Goal: Task Accomplishment & Management: Use online tool/utility

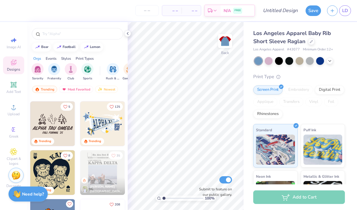
scroll to position [879, 0]
click at [112, 134] on img at bounding box center [102, 123] width 45 height 45
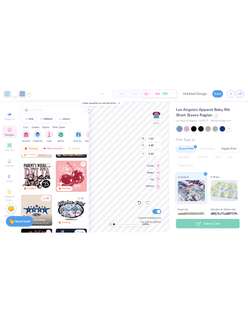
scroll to position [1118, 0]
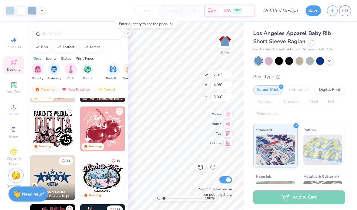
click at [112, 136] on img at bounding box center [102, 129] width 45 height 45
type input "6.96"
click at [129, 37] on div at bounding box center [127, 33] width 7 height 7
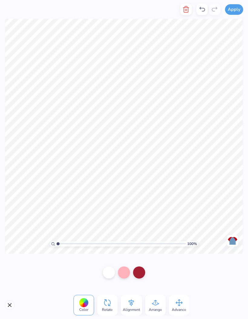
click at [184, 10] on icon "button" at bounding box center [186, 9] width 4 height 6
click at [187, 9] on line "button" at bounding box center [187, 10] width 0 height 2
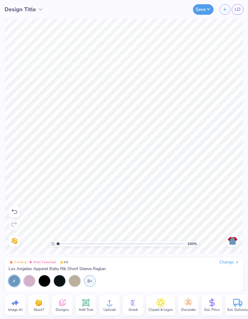
click at [62, 210] on span "Designs" at bounding box center [62, 310] width 13 height 5
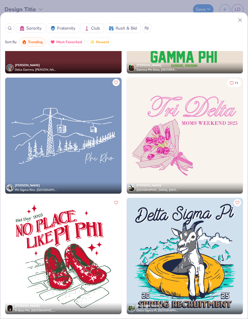
scroll to position [25644, 0]
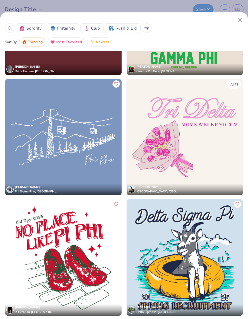
click at [85, 210] on img at bounding box center [63, 258] width 116 height 116
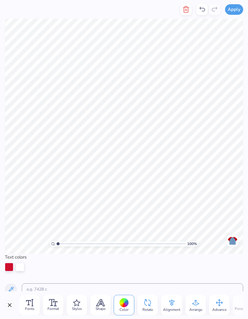
scroll to position [0, 0]
type textarea "P"
type textarea "h"
type textarea "KBG"
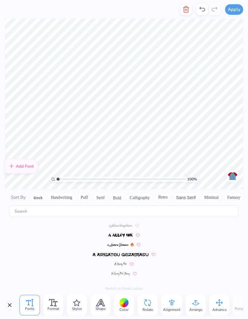
scroll to position [2211, 0]
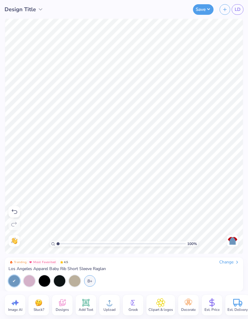
click at [234, 9] on link "LD" at bounding box center [238, 9] width 12 height 11
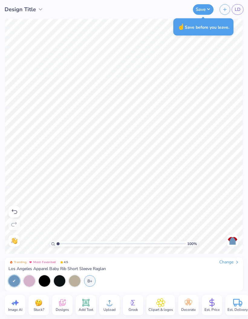
click at [201, 10] on button "Save" at bounding box center [203, 9] width 21 height 11
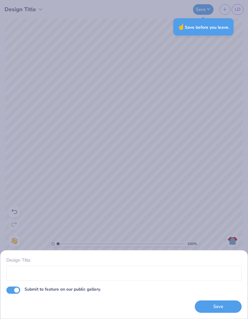
click at [198, 202] on div "Design Title Submit to feature on our public gallery. Save" at bounding box center [124, 159] width 248 height 319
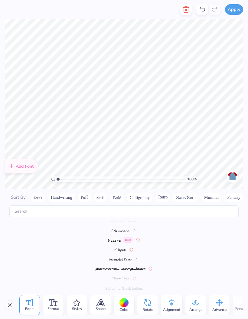
click at [185, 10] on line "button" at bounding box center [185, 10] width 0 height 2
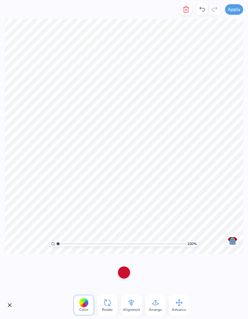
click at [204, 13] on div at bounding box center [201, 9] width 11 height 11
click at [201, 9] on icon at bounding box center [201, 9] width 7 height 7
click at [125, 210] on div at bounding box center [124, 273] width 12 height 12
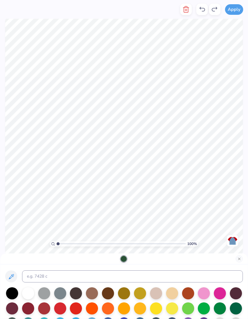
click at [139, 210] on div at bounding box center [140, 309] width 12 height 12
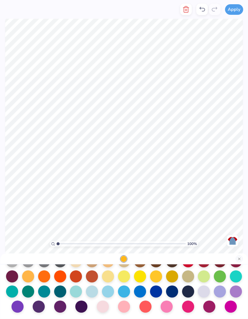
scroll to position [79, 0]
click at [223, 210] on div at bounding box center [220, 277] width 12 height 12
click at [218, 210] on div at bounding box center [220, 277] width 12 height 12
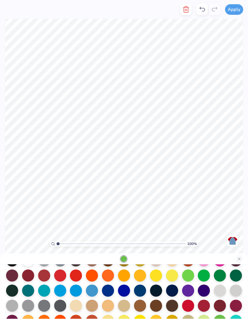
scroll to position [30, 0]
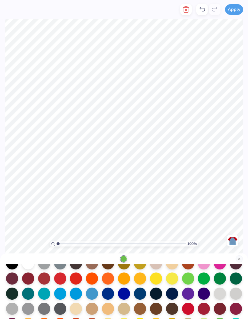
click at [11, 210] on div at bounding box center [12, 294] width 12 height 12
click at [238, 210] on div at bounding box center [236, 279] width 12 height 12
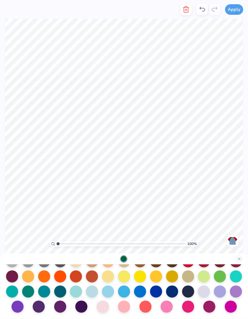
scroll to position [79, 0]
click at [173, 210] on div at bounding box center [172, 277] width 12 height 12
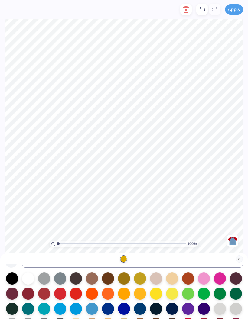
scroll to position [15, 0]
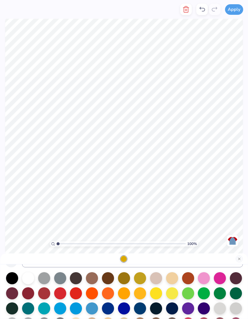
click at [237, 210] on div at bounding box center [236, 294] width 12 height 12
click at [232, 14] on button "Apply" at bounding box center [234, 9] width 18 height 11
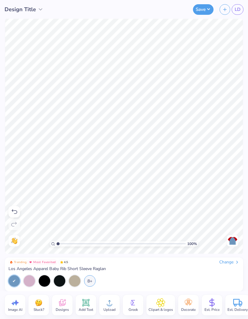
click at [199, 10] on button "Save" at bounding box center [203, 9] width 21 height 11
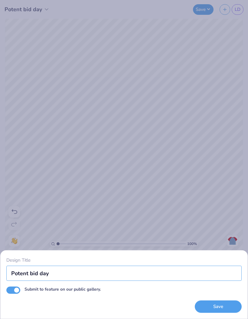
type input "Potent bid day"
click at [212, 204] on div "Design Title Potent bid day Submit to feature on our public gallery. Save" at bounding box center [124, 159] width 248 height 319
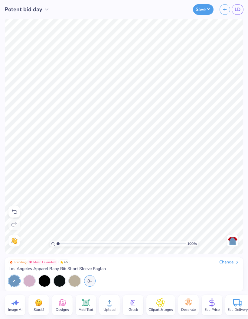
click at [199, 10] on button "Save" at bounding box center [203, 9] width 21 height 11
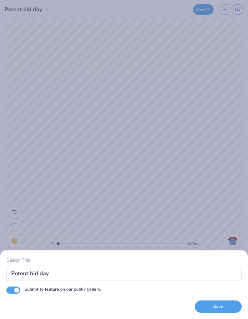
click at [224, 210] on button "Save" at bounding box center [218, 307] width 47 height 12
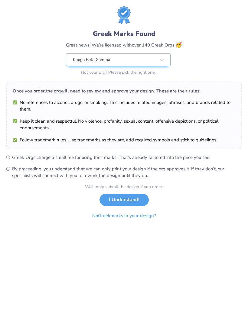
click at [137, 200] on button "I Understand!" at bounding box center [124, 200] width 49 height 12
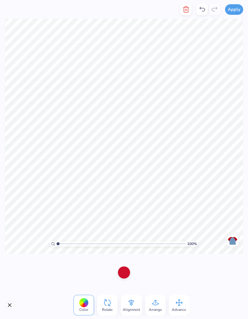
click at [186, 12] on icon "button" at bounding box center [186, 9] width 4 height 6
click at [187, 12] on icon "button" at bounding box center [186, 9] width 4 height 6
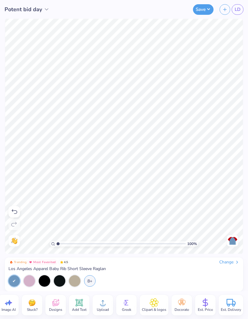
scroll to position [0, 7]
click at [184, 210] on icon at bounding box center [181, 303] width 9 height 9
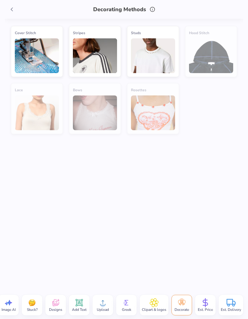
click at [15, 11] on span at bounding box center [11, 9] width 9 height 9
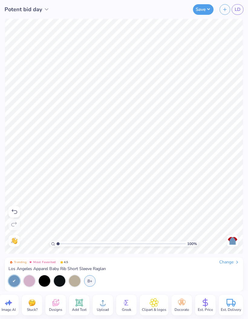
click at [155, 210] on div "Clipart & logos" at bounding box center [154, 305] width 29 height 21
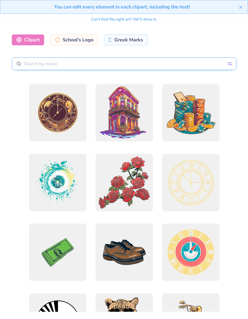
click at [177, 65] on input "text" at bounding box center [124, 63] width 225 height 13
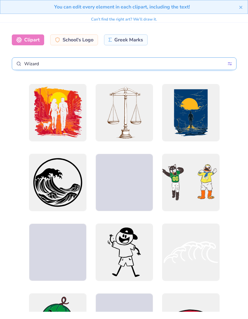
type input "Wizard"
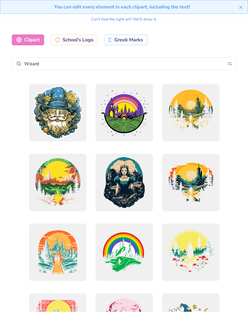
click at [126, 210] on div at bounding box center [123, 252] width 57 height 57
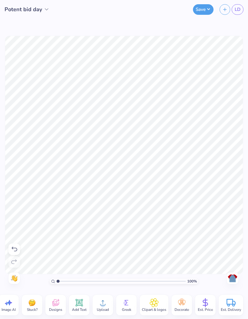
scroll to position [0, 0]
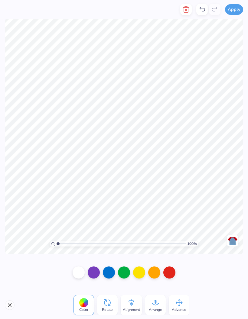
click at [123, 210] on div at bounding box center [124, 273] width 12 height 12
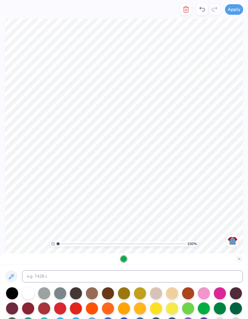
click at [238, 210] on div at bounding box center [236, 309] width 12 height 12
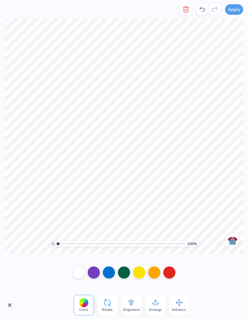
click at [169, 210] on div at bounding box center [169, 273] width 12 height 12
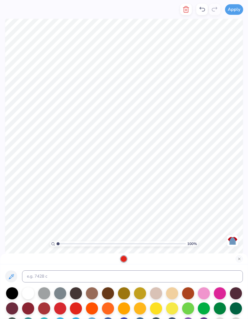
click at [32, 210] on div at bounding box center [28, 309] width 12 height 12
click at [60, 210] on div at bounding box center [60, 309] width 12 height 12
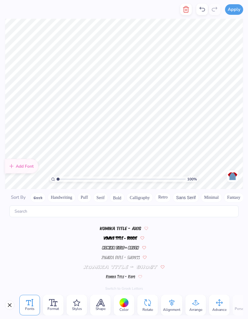
scroll to position [2211, 0]
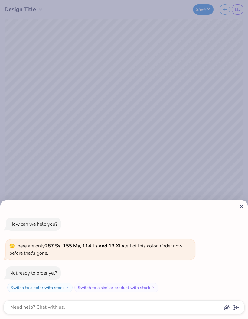
click at [240, 204] on icon at bounding box center [241, 207] width 6 height 6
type textarea "x"
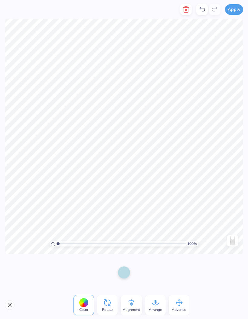
click at [204, 8] on icon at bounding box center [202, 9] width 5 height 5
click at [126, 271] on div at bounding box center [124, 273] width 12 height 12
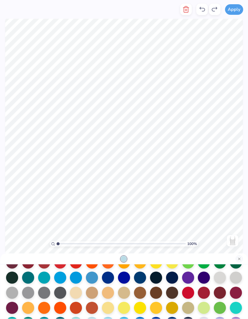
scroll to position [49, 0]
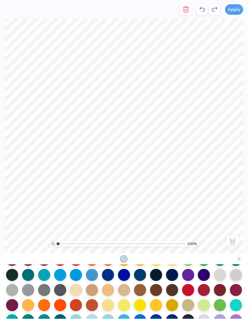
click at [92, 278] on div at bounding box center [92, 275] width 12 height 12
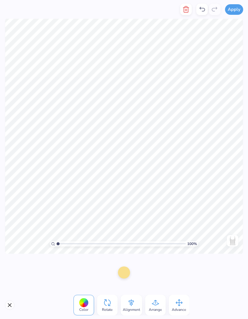
click at [128, 272] on div at bounding box center [124, 273] width 12 height 12
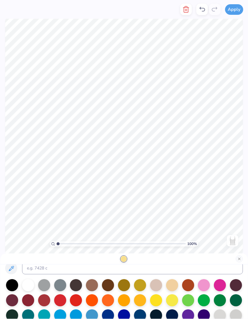
scroll to position [11, 0]
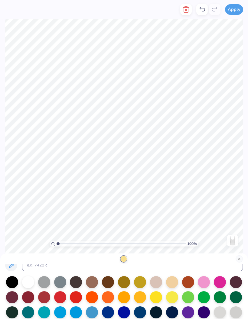
click at [142, 298] on div at bounding box center [140, 298] width 12 height 12
click at [158, 297] on div at bounding box center [156, 298] width 12 height 12
click at [172, 295] on div at bounding box center [172, 298] width 12 height 12
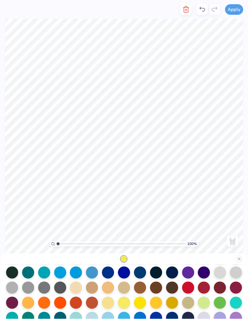
scroll to position [53, 0]
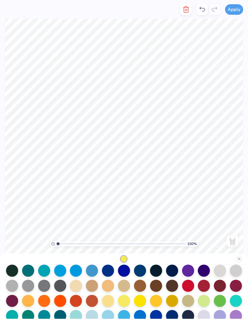
click at [158, 301] on div at bounding box center [156, 301] width 12 height 12
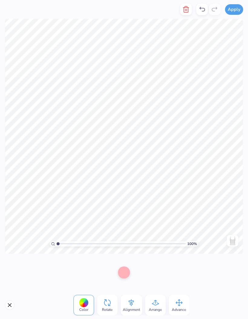
click at [125, 268] on div at bounding box center [124, 273] width 12 height 12
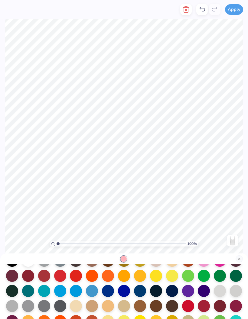
scroll to position [31, 0]
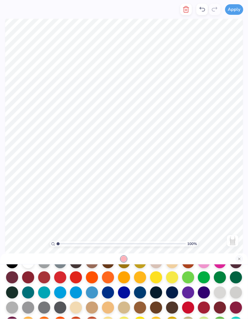
click at [204, 267] on div at bounding box center [204, 262] width 12 height 12
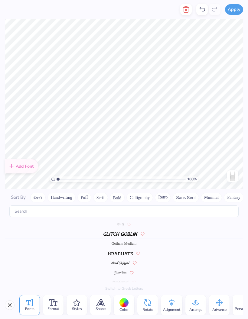
scroll to position [1282, 0]
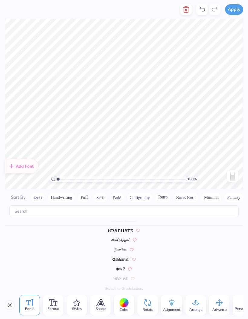
click at [185, 14] on button "button" at bounding box center [185, 9] width 11 height 11
type textarea "Zetaha"
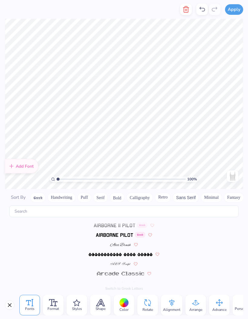
scroll to position [189, 0]
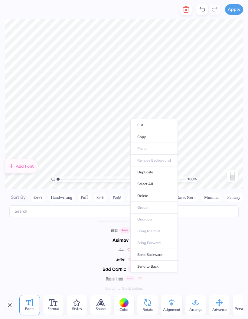
click at [217, 216] on div "[DEMOGRAPHIC_DATA] Script" at bounding box center [124, 221] width 238 height 10
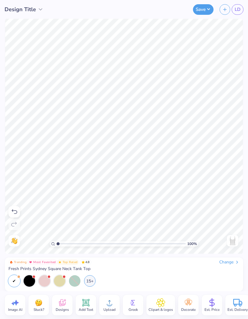
type input "1.16543418187169"
type textarea "x"
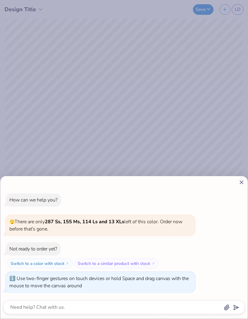
type input "1.35706070119631"
type textarea "x"
type input "3.58485378925347"
click at [139, 150] on div "How can we help you? 🫣 There are only 287 Ss, 155 Ms, 114 Ls and 13 XLs left of…" at bounding box center [124, 159] width 248 height 319
type textarea "x"
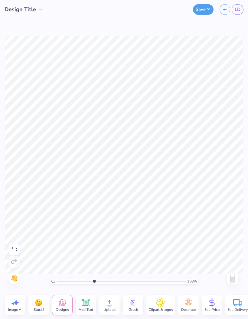
type input "3.58485378925347"
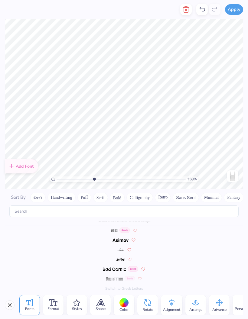
type textarea "k"
type textarea "J"
type textarea "Kappa Beta Gamma"
click at [237, 9] on button "Apply" at bounding box center [234, 9] width 18 height 11
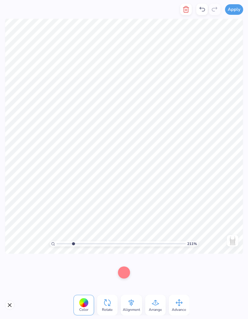
click at [124, 271] on div at bounding box center [124, 273] width 12 height 12
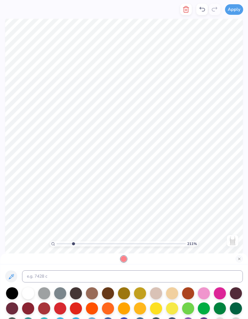
click at [210, 294] on div at bounding box center [204, 294] width 12 height 12
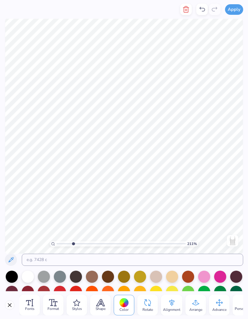
click at [207, 274] on div at bounding box center [204, 277] width 12 height 12
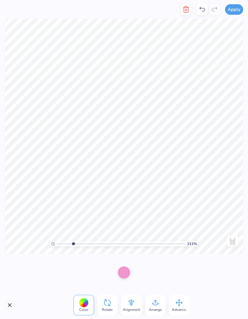
click at [3, 305] on div "Color Rotate Alignment Arrange Advance" at bounding box center [124, 306] width 248 height 28
click at [4, 304] on div "Color Rotate Alignment Arrange Advance" at bounding box center [124, 306] width 248 height 28
click at [7, 303] on button "Close" at bounding box center [10, 306] width 10 height 10
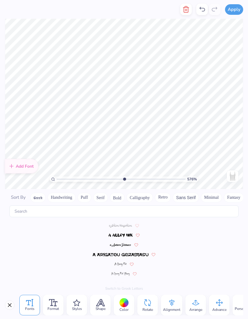
scroll to position [189, 0]
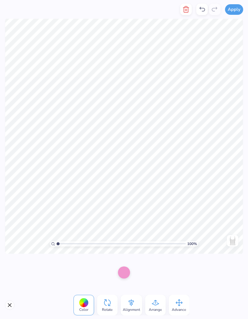
click at [200, 10] on icon at bounding box center [201, 9] width 7 height 7
click at [125, 273] on div at bounding box center [124, 273] width 12 height 12
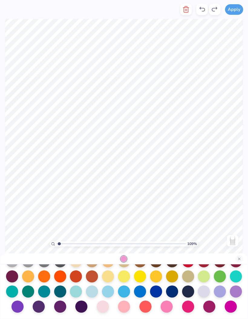
scroll to position [79, 0]
click at [191, 305] on div at bounding box center [188, 307] width 12 height 12
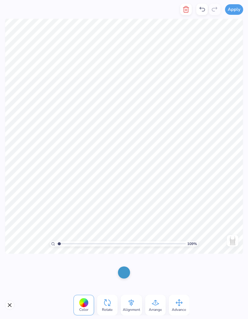
type input "1.08638167684056"
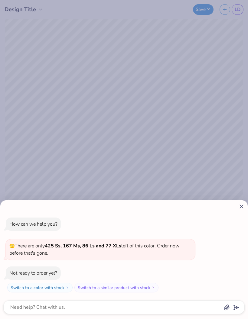
click at [244, 208] on icon at bounding box center [241, 207] width 6 height 6
type textarea "x"
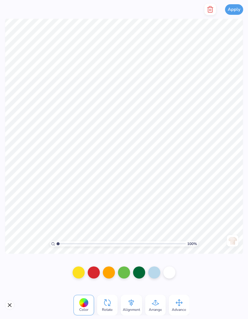
click at [97, 270] on div at bounding box center [94, 273] width 12 height 12
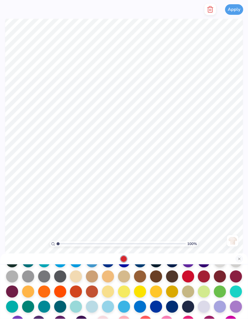
scroll to position [61, 0]
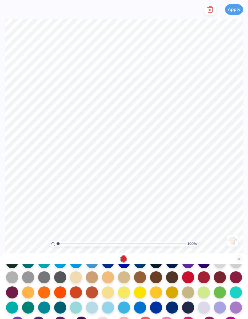
click at [188, 279] on div at bounding box center [188, 278] width 12 height 12
click at [240, 258] on button "Close" at bounding box center [239, 259] width 7 height 7
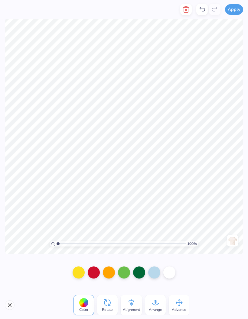
click at [110, 275] on div at bounding box center [109, 273] width 12 height 12
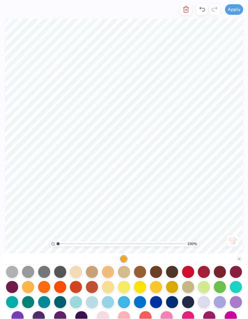
scroll to position [67, 0]
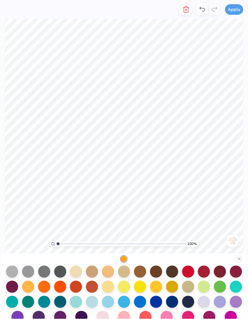
click at [27, 286] on div at bounding box center [28, 287] width 12 height 12
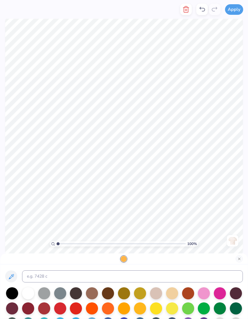
scroll to position [0, 0]
click at [246, 255] on div at bounding box center [123, 259] width 247 height 11
click at [239, 257] on button "Close" at bounding box center [239, 259] width 7 height 7
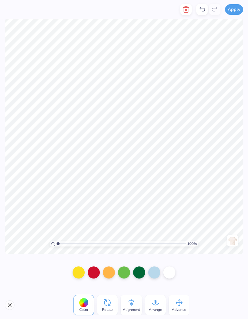
click at [80, 270] on div at bounding box center [79, 273] width 12 height 12
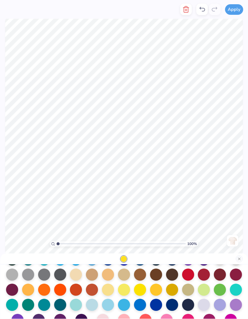
scroll to position [64, 0]
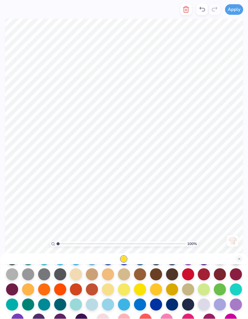
click at [110, 290] on div at bounding box center [108, 290] width 12 height 12
click at [237, 261] on button "Close" at bounding box center [239, 259] width 7 height 7
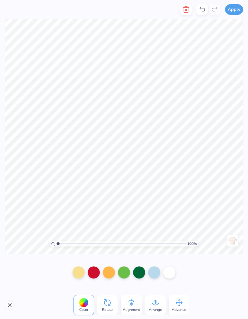
click at [128, 276] on div at bounding box center [124, 273] width 12 height 12
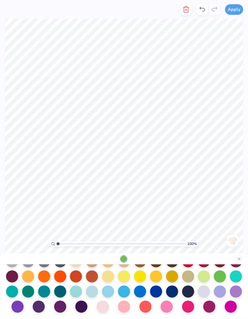
scroll to position [79, 0]
click at [90, 290] on div at bounding box center [92, 292] width 12 height 12
click at [239, 259] on button "Close" at bounding box center [239, 259] width 7 height 7
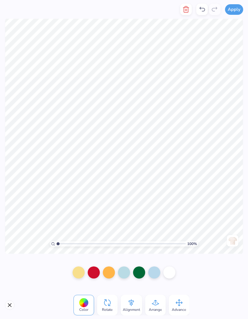
click at [141, 273] on div at bounding box center [139, 273] width 12 height 12
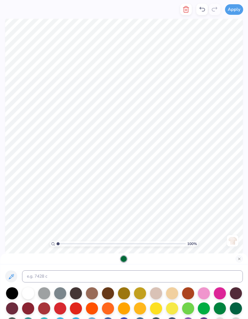
click at [240, 262] on button "Close" at bounding box center [239, 259] width 7 height 7
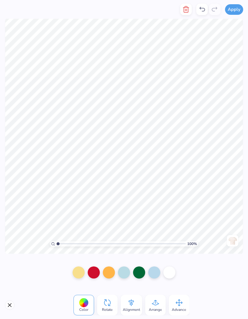
click at [122, 276] on div at bounding box center [124, 273] width 12 height 12
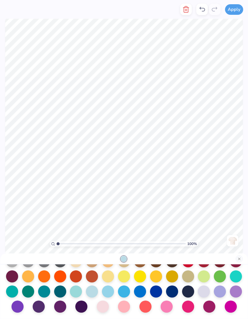
click at [221, 279] on div at bounding box center [220, 277] width 12 height 12
click at [239, 259] on button "Close" at bounding box center [239, 259] width 7 height 7
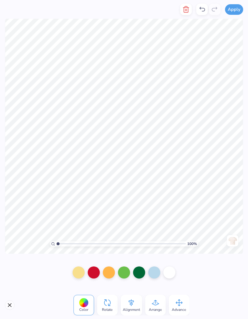
click at [139, 273] on div at bounding box center [139, 273] width 12 height 12
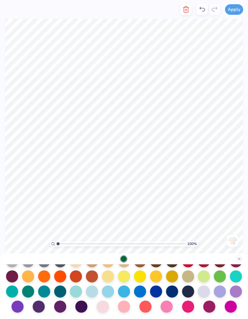
click at [223, 293] on div at bounding box center [220, 292] width 12 height 12
click at [125, 293] on div at bounding box center [124, 292] width 12 height 12
click at [109, 293] on div at bounding box center [108, 292] width 12 height 12
click at [237, 261] on button "Close" at bounding box center [239, 259] width 7 height 7
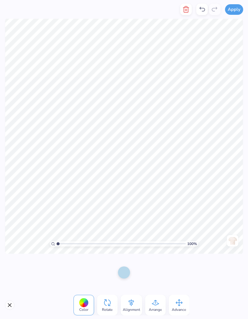
click at [189, 11] on icon "button" at bounding box center [185, 9] width 7 height 7
click at [186, 12] on icon "button" at bounding box center [186, 9] width 4 height 6
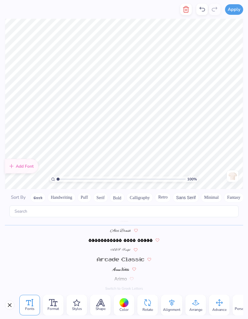
scroll to position [0, 0]
type textarea "S"
type textarea "Kappa Beta Gamma"
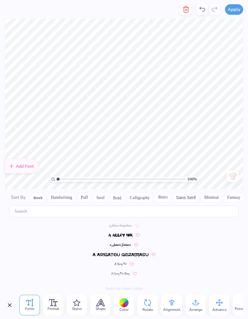
scroll to position [131, 0]
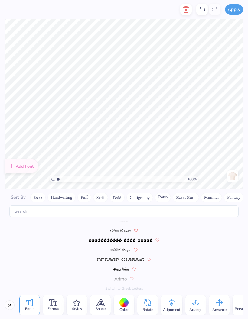
click at [52, 308] on span "Format" at bounding box center [52, 309] width 11 height 5
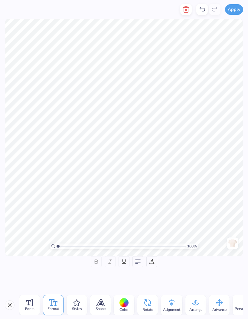
click at [152, 263] on div at bounding box center [151, 261] width 11 height 11
click at [36, 308] on div "Fonts" at bounding box center [29, 305] width 21 height 21
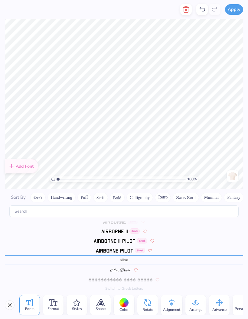
scroll to position [131, 0]
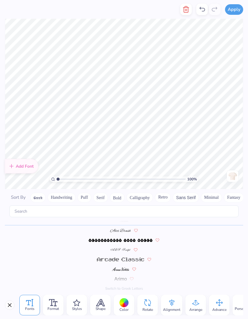
click at [142, 193] on button "Calligraphy" at bounding box center [139, 198] width 27 height 10
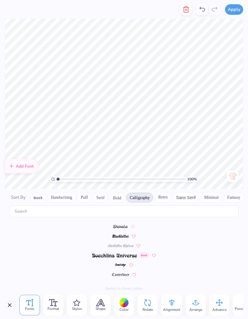
scroll to position [0, 0]
click at [118, 243] on img at bounding box center [120, 245] width 21 height 4
click at [188, 15] on button "button" at bounding box center [185, 9] width 11 height 11
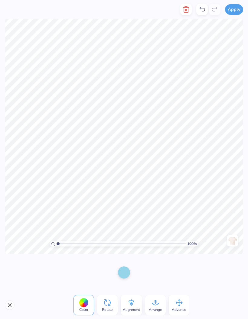
click at [188, 10] on icon "button" at bounding box center [185, 9] width 7 height 7
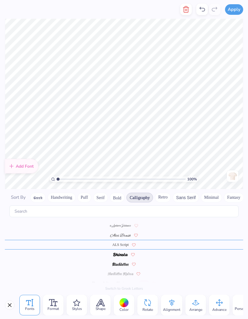
scroll to position [24, 0]
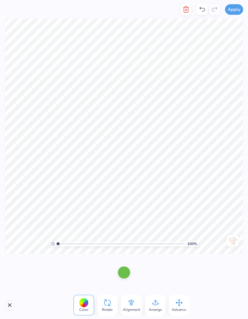
click at [188, 11] on icon "button" at bounding box center [185, 9] width 7 height 7
click at [185, 12] on icon "button" at bounding box center [185, 9] width 7 height 7
click at [188, 9] on icon "button" at bounding box center [186, 9] width 4 height 6
click at [184, 12] on icon "button" at bounding box center [186, 9] width 4 height 6
click at [185, 13] on button "button" at bounding box center [185, 9] width 11 height 11
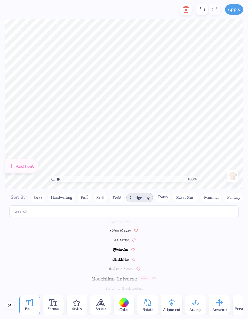
scroll to position [0, 0]
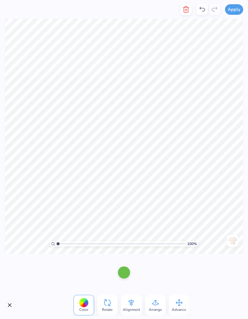
click at [185, 11] on line "button" at bounding box center [185, 10] width 0 height 2
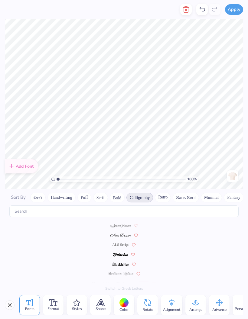
scroll to position [0, 1]
type textarea "There's no place"
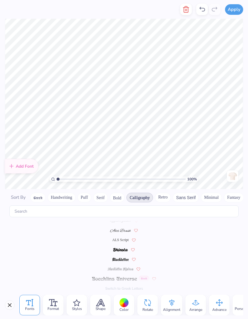
scroll to position [0, 0]
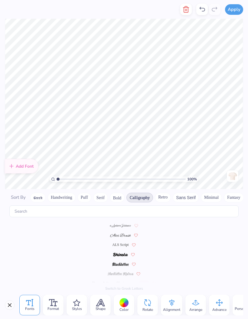
click at [187, 11] on icon "button" at bounding box center [185, 9] width 7 height 7
type textarea "like KBG!"
click at [237, 10] on button "Apply" at bounding box center [234, 9] width 18 height 11
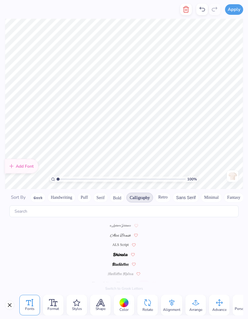
type textarea "like home!"
click at [233, 11] on button "Apply" at bounding box center [234, 9] width 18 height 11
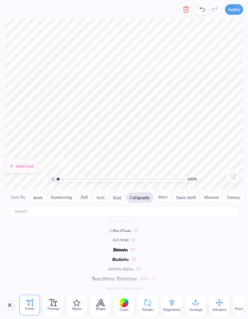
scroll to position [0, 0]
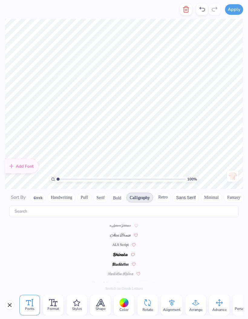
click at [126, 306] on div at bounding box center [123, 303] width 9 height 9
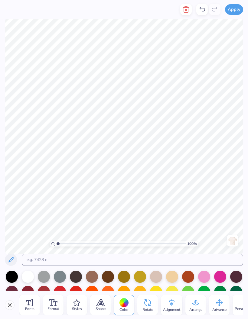
click at [47, 291] on div at bounding box center [44, 292] width 12 height 12
click at [46, 289] on div at bounding box center [44, 292] width 12 height 12
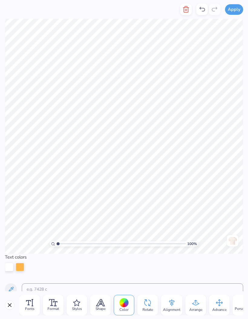
click at [125, 305] on div at bounding box center [123, 303] width 9 height 9
click at [21, 267] on div at bounding box center [20, 267] width 8 height 8
click at [127, 306] on div at bounding box center [123, 303] width 9 height 9
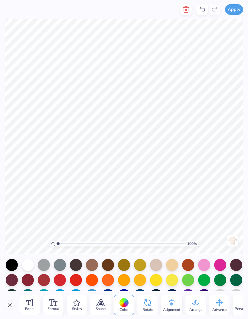
scroll to position [42, 0]
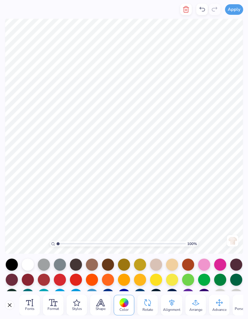
click at [30, 280] on div at bounding box center [28, 280] width 12 height 12
click at [46, 282] on div at bounding box center [44, 280] width 12 height 12
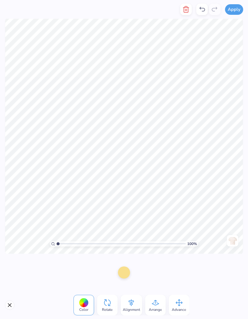
click at [126, 272] on div at bounding box center [124, 273] width 12 height 12
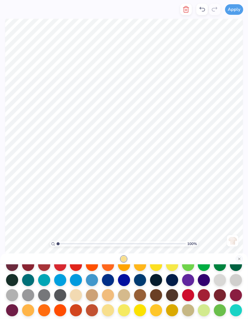
scroll to position [44, 0]
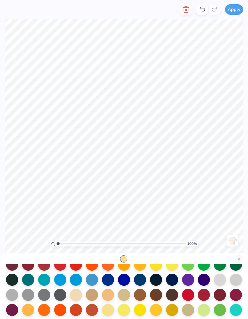
click at [124, 283] on div at bounding box center [124, 280] width 12 height 12
click at [124, 281] on div at bounding box center [124, 280] width 12 height 12
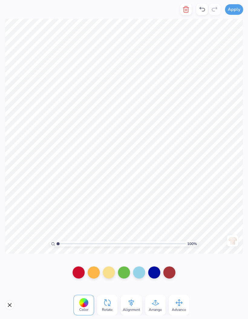
click at [157, 276] on div at bounding box center [154, 273] width 12 height 12
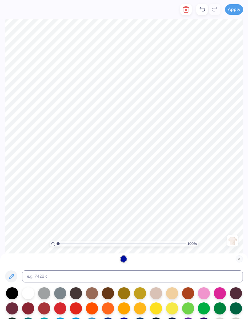
click at [124, 262] on div at bounding box center [124, 259] width 6 height 6
click at [123, 244] on input "range" at bounding box center [121, 243] width 129 height 5
click at [125, 262] on div at bounding box center [124, 259] width 6 height 6
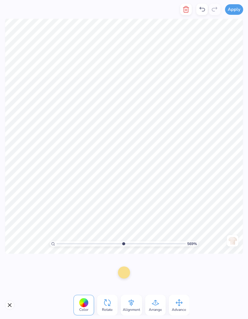
click at [204, 10] on icon at bounding box center [201, 9] width 7 height 7
click at [200, 11] on icon at bounding box center [201, 9] width 7 height 7
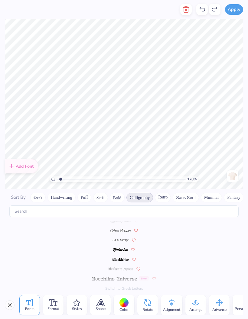
scroll to position [0, 0]
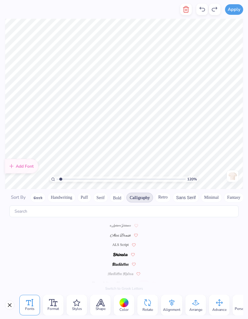
click at [103, 193] on button "Serif" at bounding box center [100, 198] width 15 height 10
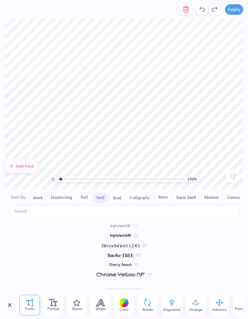
scroll to position [28, 0]
click at [127, 244] on img at bounding box center [121, 246] width 38 height 4
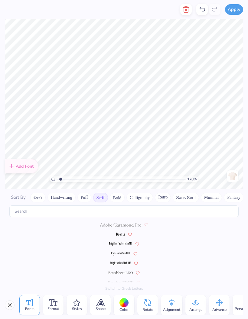
scroll to position [0, 0]
click at [125, 271] on span "Broadsheet LDO" at bounding box center [120, 273] width 25 height 5
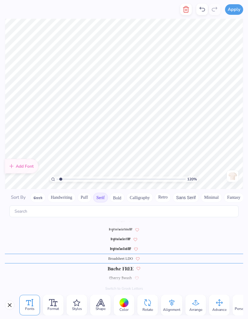
scroll to position [18, 0]
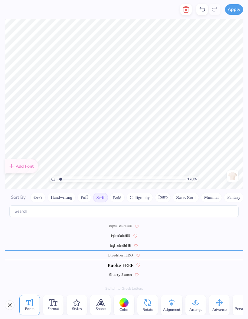
click at [170, 241] on div at bounding box center [124, 246] width 238 height 10
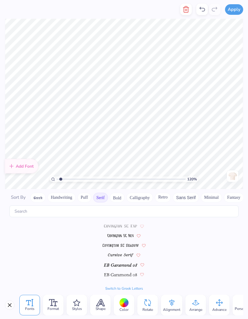
scroll to position [280, 0]
click at [125, 254] on img at bounding box center [120, 256] width 25 height 4
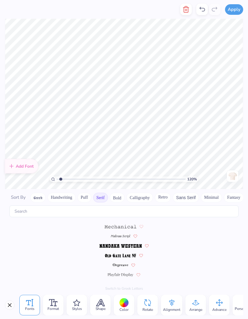
scroll to position [551, 0]
click at [119, 235] on img at bounding box center [121, 237] width 20 height 4
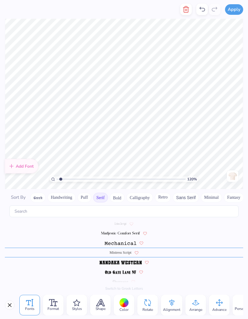
scroll to position [532, 0]
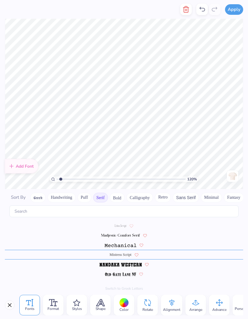
click at [119, 244] on img at bounding box center [120, 246] width 31 height 4
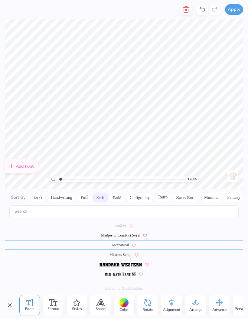
click at [122, 242] on div "Mechanical" at bounding box center [124, 245] width 238 height 10
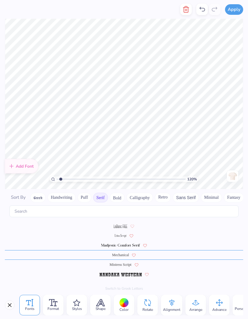
scroll to position [522, 0]
click at [120, 263] on span "Mistress Script" at bounding box center [120, 265] width 22 height 5
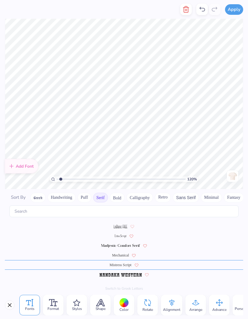
scroll to position [523, 0]
click at [119, 261] on span "Mistress Script" at bounding box center [120, 263] width 22 height 5
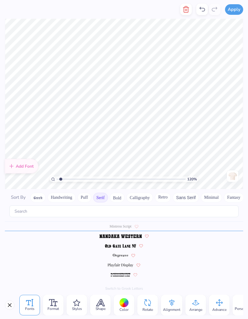
scroll to position [560, 0]
click at [119, 244] on img at bounding box center [120, 246] width 31 height 4
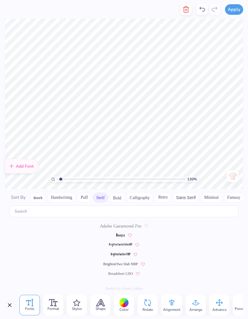
scroll to position [0, 0]
click at [126, 271] on span "Broadsheet LDO" at bounding box center [120, 273] width 25 height 5
click at [103, 308] on span "Shape" at bounding box center [101, 309] width 10 height 5
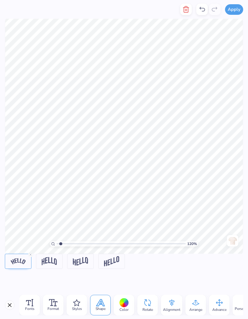
click at [63, 246] on input "range" at bounding box center [121, 243] width 129 height 5
type input "1.96"
click at [16, 264] on img at bounding box center [18, 262] width 15 height 6
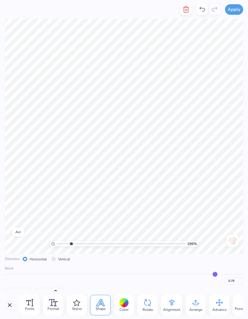
scroll to position [19, 0]
type input "0.79"
type input "0.8"
type input "0.80"
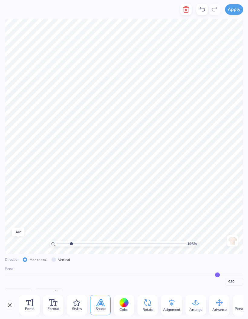
type input "0.81"
type input "0.82"
type input "0.83"
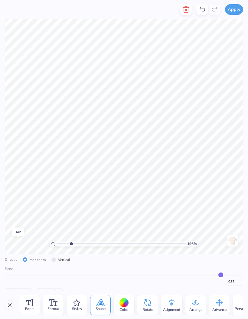
type input "0.83"
type input "0.84"
type input "0.85"
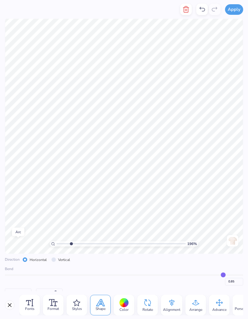
type input "0.86"
type input "0.87"
type input "0.88"
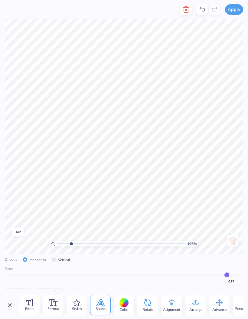
type input "0.88"
type input "0.89"
type input "0.92"
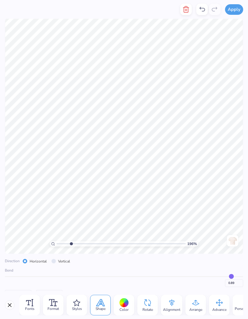
type input "0.92"
type input "0.93"
type input "0.94"
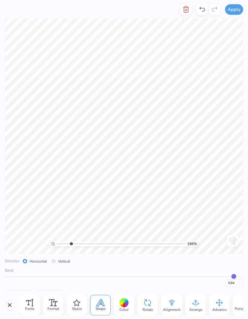
type input "0.95"
type input "0.96"
type input "0.97"
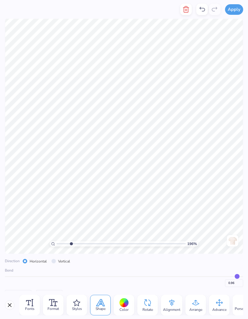
type input "0.97"
type input "0.98"
type input "0.99"
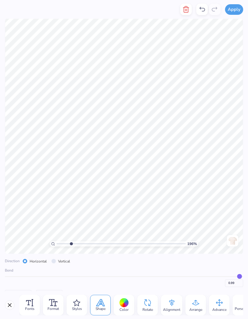
type input "0.98"
type input "0.97"
type input "0.95"
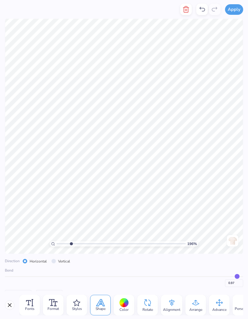
type input "0.95"
type input "0.93"
type input "0.91"
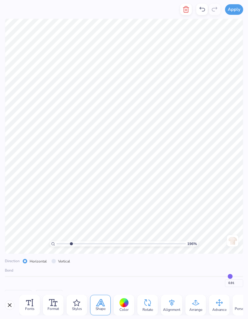
type input "0.9"
type input "0.90"
type input "0.89"
type input "0.88"
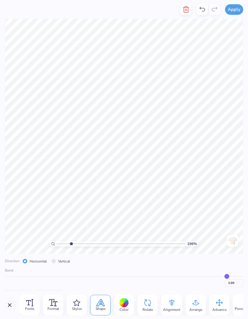
type input "0.88"
type input "0.87"
type input "0.86"
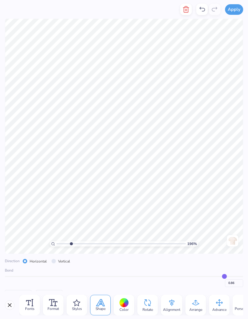
type input "0.85"
type input "0.84"
type input "0.83"
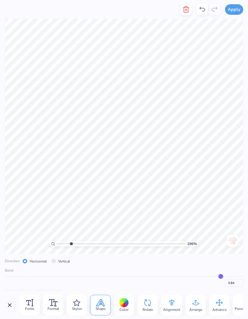
type input "0.83"
type input "0.82"
type input "0.81"
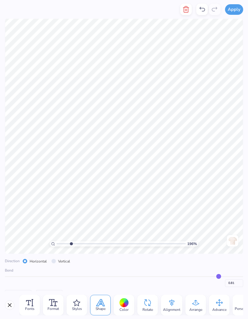
type input "0.8"
type input "0.80"
type input "0.79"
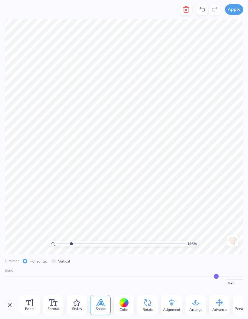
click at [150, 306] on icon at bounding box center [147, 303] width 9 height 9
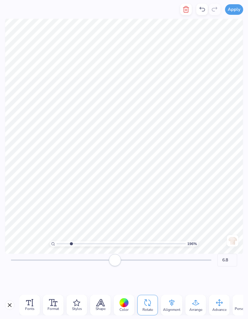
type input "6.2"
click at [102, 302] on icon at bounding box center [100, 303] width 8 height 7
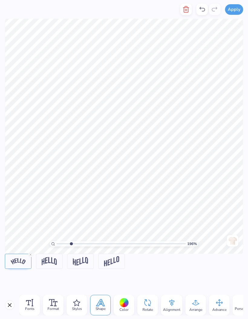
click at [25, 262] on img at bounding box center [18, 262] width 15 height 6
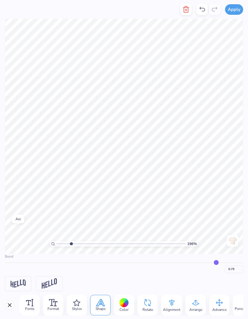
scroll to position [31, 0]
type input "0.82"
type input "0.83"
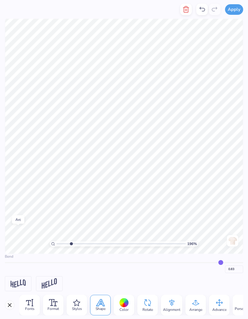
type input "0.84"
type input "0.85"
type input "0.86"
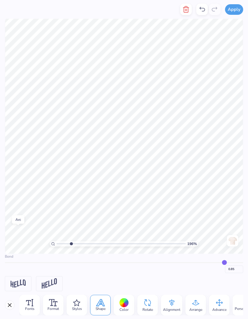
type input "0.86"
type input "0.87"
type input "0.88"
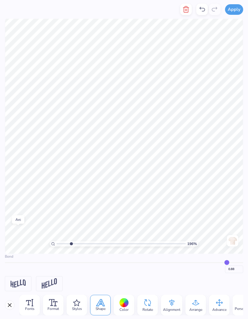
type input "0.89"
type input "0.9"
type input "0.90"
type input "0.91"
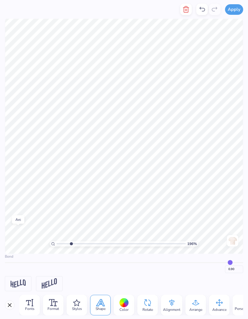
type input "0.91"
type input "0.92"
type input "0.93"
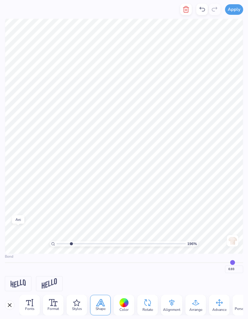
type input "1"
type input "1.00"
type input "0.98"
type input "0.97"
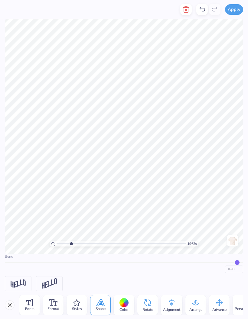
type input "0.97"
type input "0.96"
type input "0.95"
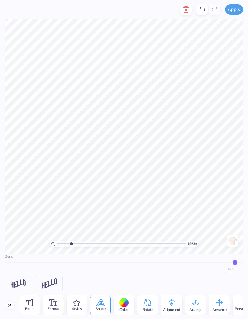
type input "0.93"
type input "0.91"
type input "0.9"
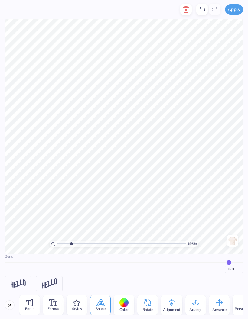
type input "0.90"
type input "0.88"
type input "0.86"
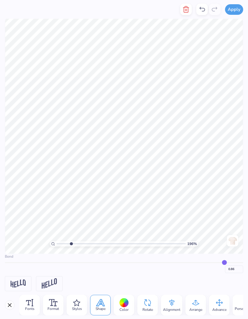
type input "0.85"
type input "0.83"
type input "0.82"
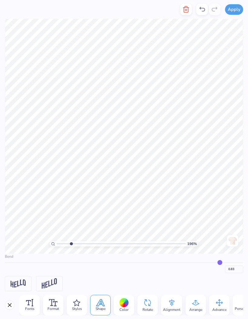
type input "0.82"
type input "0.81"
type input "0.79"
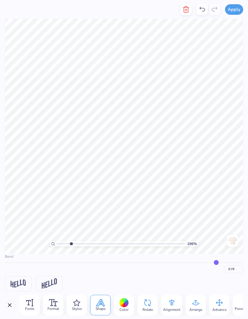
type input "0.78"
type input "0.77"
type input "0.75"
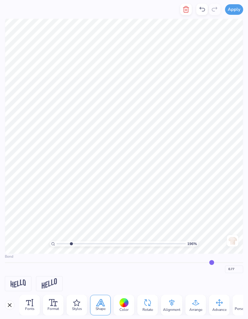
type input "0.75"
type input "0.74"
type input "0.73"
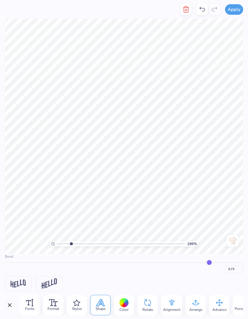
type input "0.72"
type input "0.71"
type input "0.7"
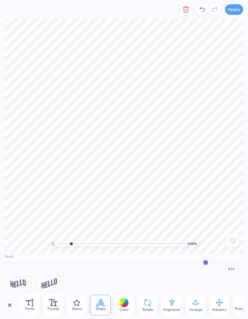
type input "0.70"
type input "0.69"
type input "0.68"
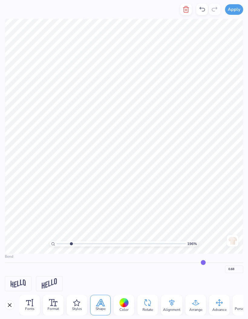
type input "0.67"
type input "0.66"
type input "0.65"
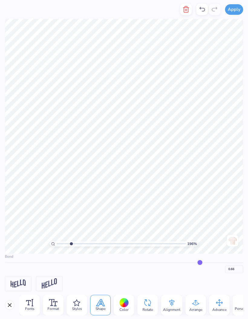
type input "0.65"
type input "0.64"
type input "0.63"
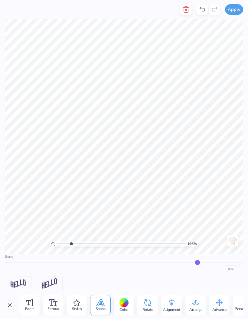
type input "0.62"
type input "0.61"
type input "0.59"
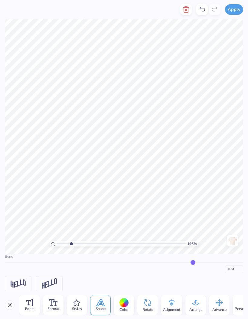
type input "0.59"
type input "0.58"
type input "0.57"
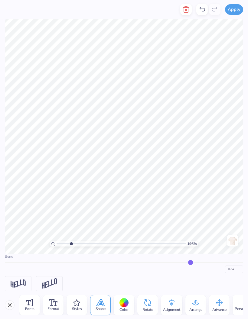
type input "0.55"
type input "0.54"
type input "0.53"
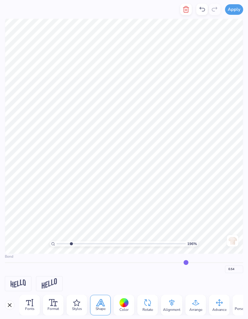
type input "0.53"
type input "0.52"
type input "0.51"
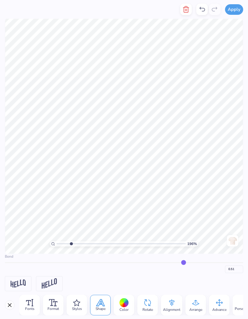
type input "0.5"
type input "0.50"
type input "0.48"
type input "0.47"
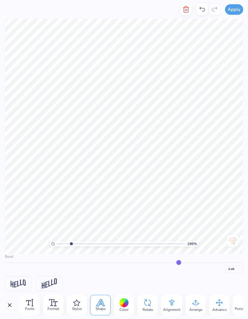
type input "0.47"
type input "0.46"
type input "0.45"
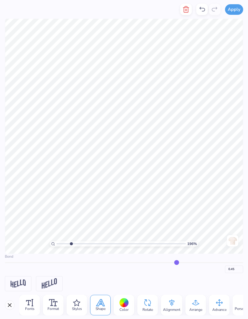
type input "0.46"
type input "0.47"
type input "0.49"
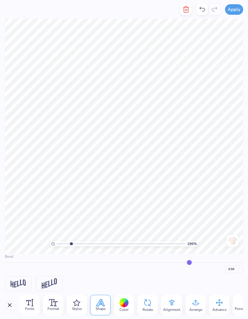
click at [139, 310] on div "Rotate" at bounding box center [147, 305] width 21 height 21
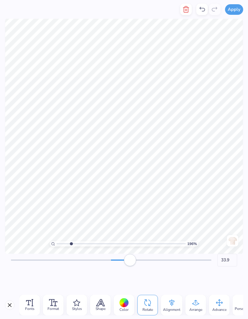
click at [100, 307] on span "Shape" at bounding box center [101, 309] width 10 height 5
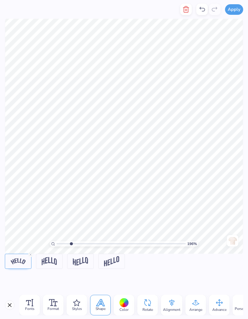
click at [16, 264] on img at bounding box center [18, 262] width 15 height 6
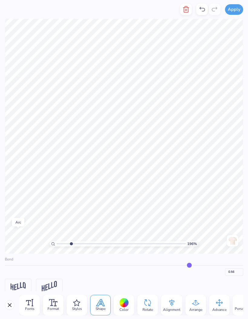
scroll to position [31, 0]
click at [150, 308] on span "Rotate" at bounding box center [147, 310] width 11 height 5
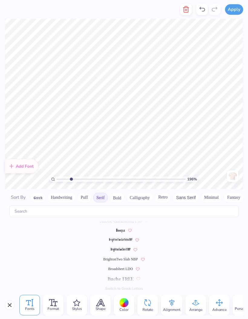
scroll to position [0, 0]
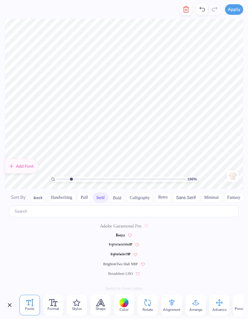
click at [87, 240] on div at bounding box center [124, 245] width 238 height 10
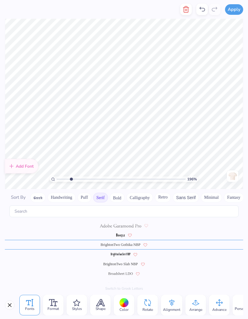
click at [126, 303] on div at bounding box center [123, 303] width 9 height 9
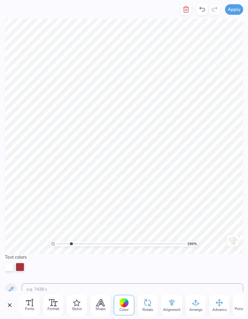
click at [18, 267] on div at bounding box center [20, 267] width 8 height 8
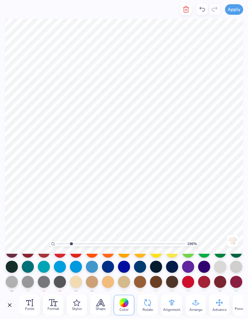
scroll to position [70, 0]
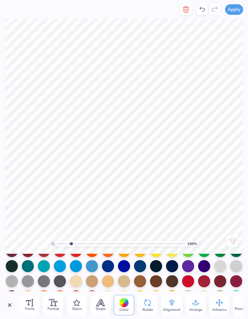
click at [191, 268] on div at bounding box center [188, 266] width 12 height 12
click at [189, 267] on div at bounding box center [188, 266] width 12 height 12
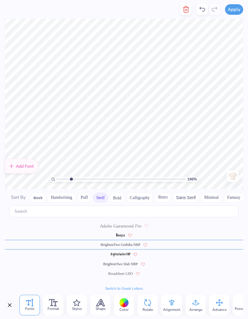
scroll to position [24, 0]
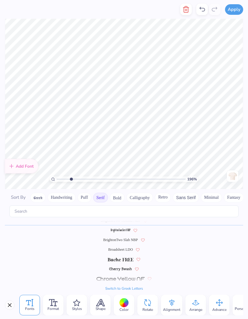
click at [202, 11] on icon at bounding box center [201, 9] width 7 height 7
click at [202, 8] on icon at bounding box center [202, 9] width 5 height 5
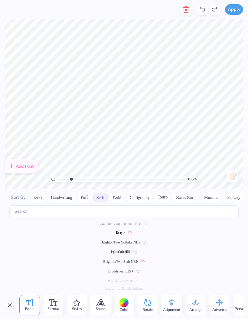
scroll to position [0, 0]
click at [204, 8] on icon at bounding box center [201, 9] width 7 height 7
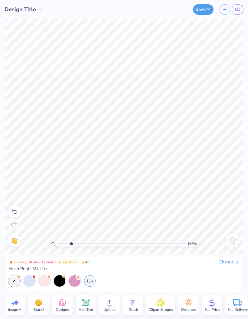
click at [201, 8] on button "Save" at bounding box center [203, 9] width 21 height 11
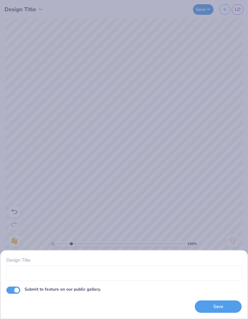
click at [132, 277] on input "Design Title" at bounding box center [123, 273] width 235 height 15
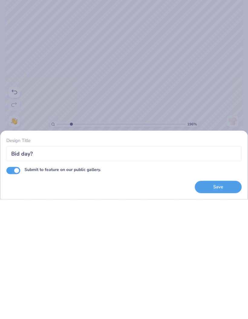
click at [220, 301] on button "Save" at bounding box center [218, 307] width 47 height 12
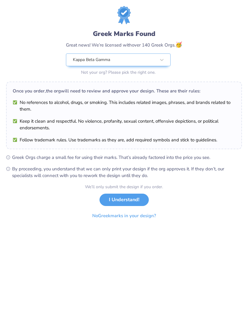
click at [132, 199] on button "I Understand!" at bounding box center [124, 200] width 49 height 12
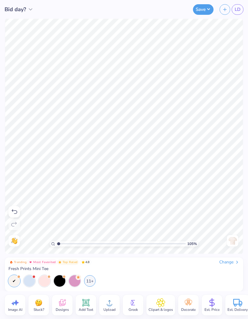
click at [60, 283] on div at bounding box center [59, 281] width 11 height 11
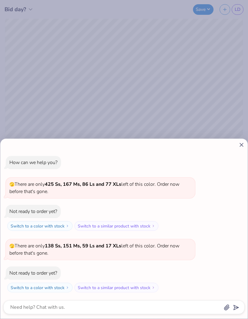
click at [240, 148] on icon at bounding box center [241, 145] width 6 height 6
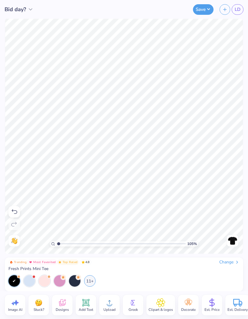
click at [30, 281] on div at bounding box center [29, 281] width 11 height 11
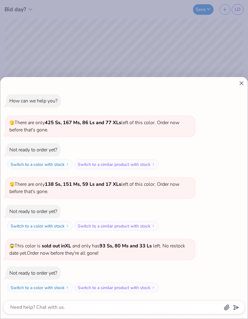
click at [241, 84] on line at bounding box center [241, 83] width 3 height 3
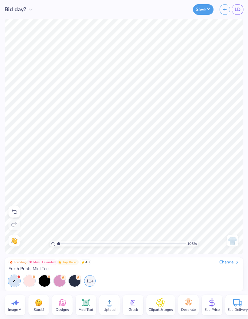
click at [93, 284] on div "11+" at bounding box center [89, 281] width 11 height 11
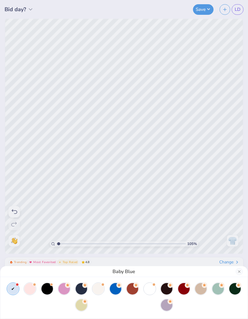
click at [151, 287] on div at bounding box center [149, 288] width 11 height 11
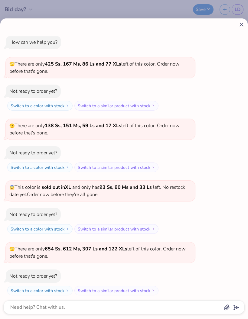
scroll to position [3, 0]
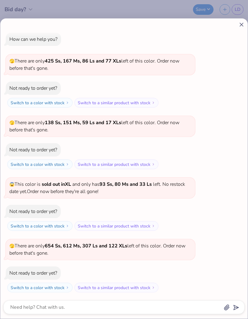
click at [244, 24] on icon at bounding box center [241, 24] width 6 height 6
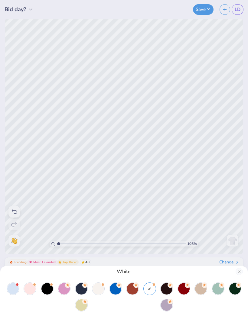
click at [115, 291] on div at bounding box center [115, 288] width 11 height 11
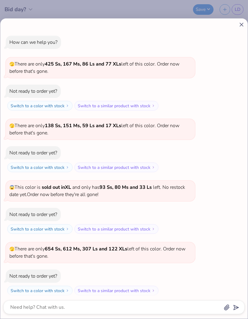
scroll to position [32, 0]
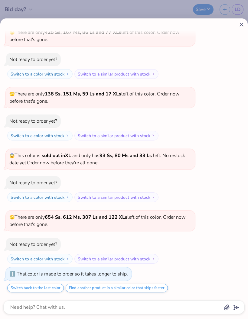
click at [243, 23] on icon at bounding box center [241, 24] width 6 height 6
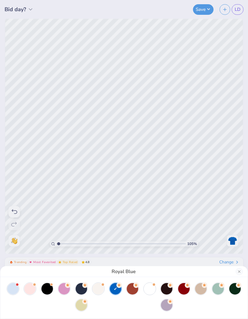
click at [10, 291] on div at bounding box center [12, 288] width 11 height 11
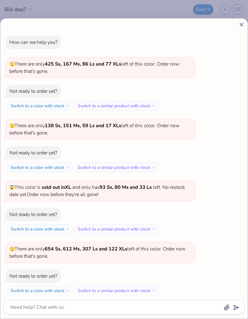
scroll to position [110, 0]
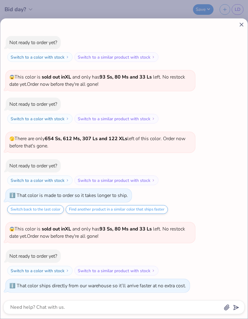
click at [238, 38] on div "How can we help you? 🫣 There are only 425 Ss, 167 Ms, 86 Ls and 77 XLs left of …" at bounding box center [123, 108] width 241 height 377
click at [241, 25] on line at bounding box center [241, 24] width 3 height 3
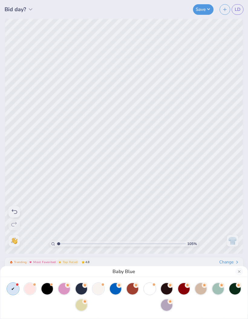
click at [166, 290] on div at bounding box center [166, 288] width 11 height 11
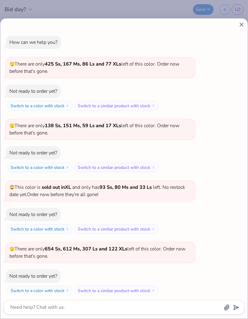
scroll to position [139, 0]
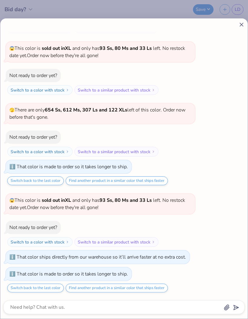
click at [239, 25] on icon at bounding box center [241, 24] width 6 height 6
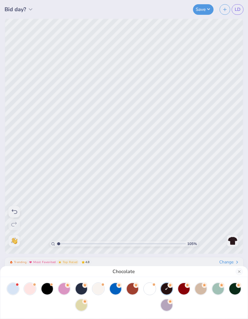
click at [80, 289] on div at bounding box center [81, 288] width 11 height 11
click at [153, 144] on div "Navy" at bounding box center [124, 159] width 248 height 319
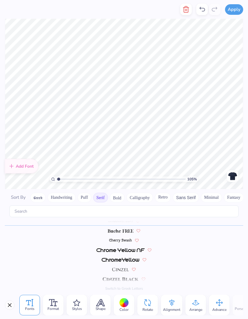
scroll to position [53, 0]
click at [199, 9] on icon at bounding box center [201, 9] width 7 height 7
click at [203, 8] on icon at bounding box center [201, 9] width 7 height 7
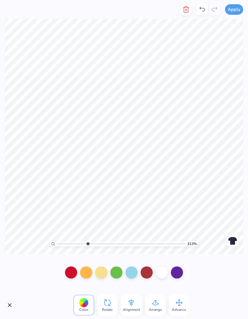
click at [102, 273] on div at bounding box center [101, 273] width 12 height 12
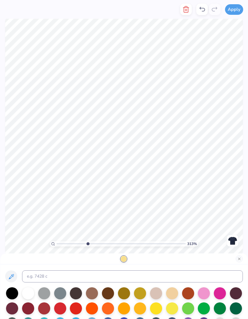
click at [174, 293] on div at bounding box center [172, 294] width 12 height 12
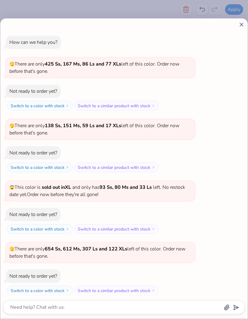
scroll to position [180, 0]
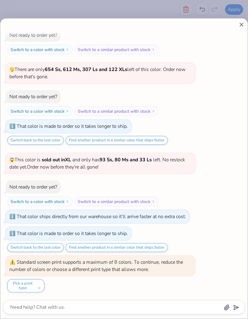
click at [243, 22] on icon at bounding box center [241, 24] width 6 height 6
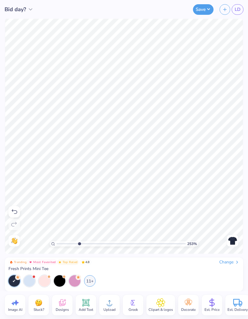
scroll to position [0, 0]
click at [16, 305] on icon at bounding box center [16, 302] width 5 height 5
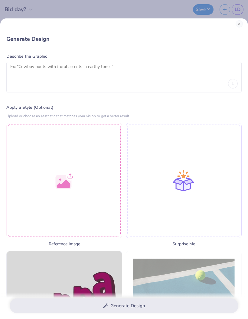
click at [244, 23] on div at bounding box center [123, 23] width 247 height 11
click at [240, 21] on button "Close" at bounding box center [239, 23] width 7 height 7
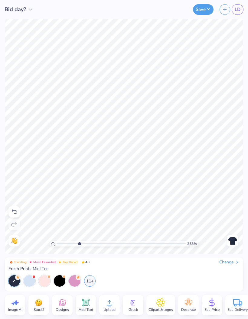
click at [29, 280] on div at bounding box center [29, 281] width 11 height 11
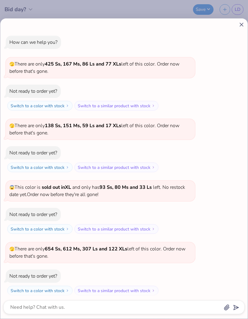
scroll to position [258, 0]
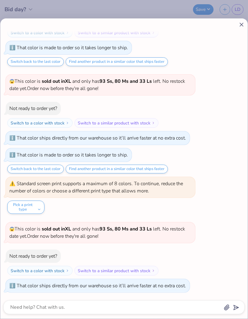
click at [238, 34] on div "How can we help you? 🫣 There are only 425 Ss, 167 Ms, 86 Ls and 77 XLs left of …" at bounding box center [123, 35] width 241 height 525
click at [239, 25] on icon at bounding box center [241, 24] width 6 height 6
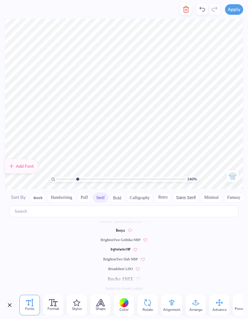
scroll to position [0, 0]
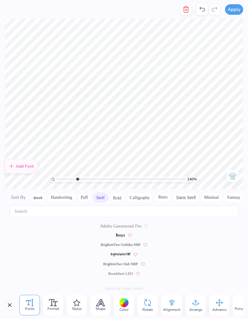
click at [128, 302] on div at bounding box center [123, 303] width 9 height 9
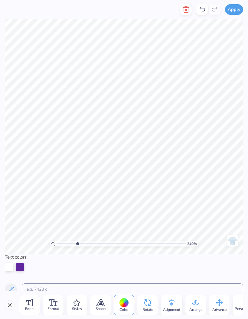
click at [8, 266] on div at bounding box center [9, 267] width 8 height 8
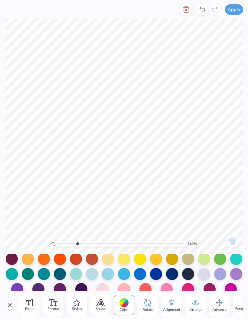
scroll to position [108, 0]
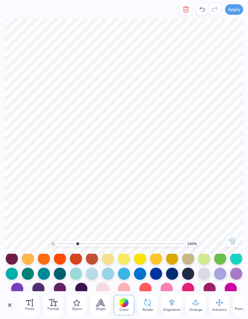
click at [93, 277] on div at bounding box center [92, 274] width 12 height 12
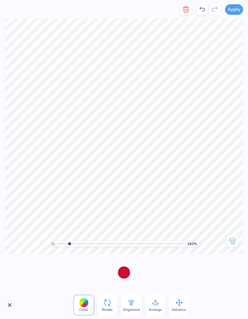
click at [125, 272] on div at bounding box center [124, 273] width 12 height 12
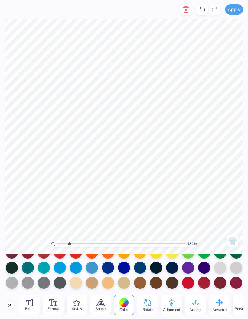
scroll to position [36, 0]
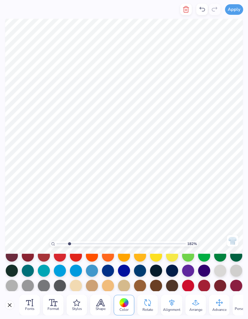
click at [61, 255] on div at bounding box center [60, 256] width 12 height 12
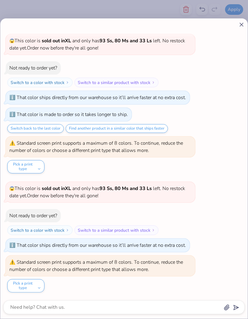
scroll to position [299, 0]
click at [241, 24] on icon at bounding box center [241, 24] width 6 height 6
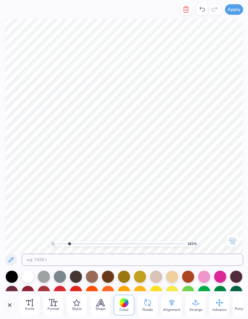
scroll to position [0, 0]
click at [155, 263] on input at bounding box center [132, 260] width 221 height 12
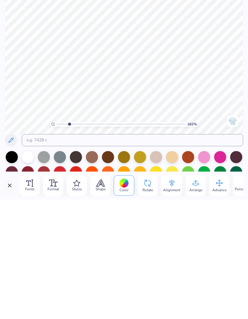
click at [5, 254] on button at bounding box center [11, 260] width 12 height 12
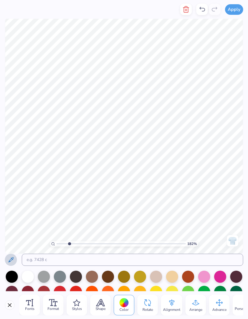
click at [10, 259] on icon at bounding box center [10, 259] width 7 height 7
click at [8, 263] on icon at bounding box center [10, 259] width 7 height 7
click at [130, 262] on input at bounding box center [132, 260] width 221 height 12
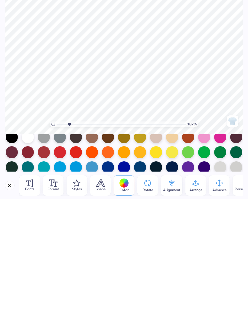
scroll to position [21, 0]
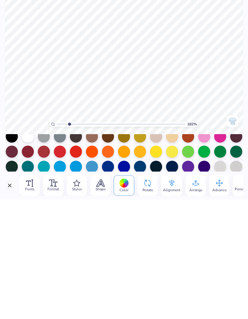
click at [62, 266] on div at bounding box center [60, 272] width 12 height 12
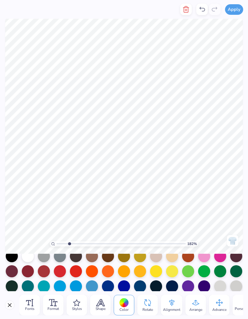
scroll to position [31, 0]
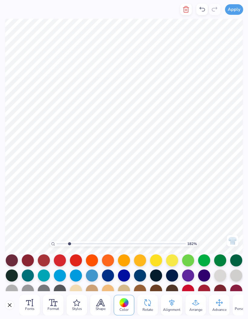
click at [44, 260] on div at bounding box center [44, 261] width 12 height 12
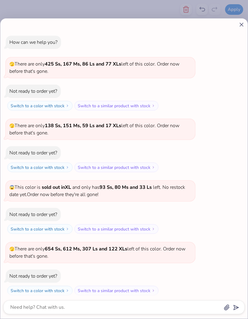
scroll to position [339, 0]
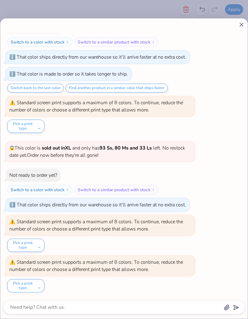
click at [154, 169] on div "Not ready to order yet? Switch to a color with stock Switch to a similar produc…" at bounding box center [82, 182] width 153 height 26
click at [240, 25] on icon at bounding box center [241, 24] width 6 height 6
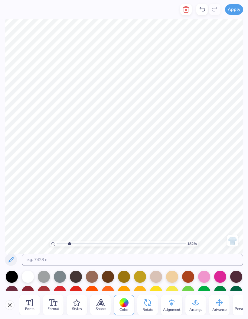
scroll to position [0, 0]
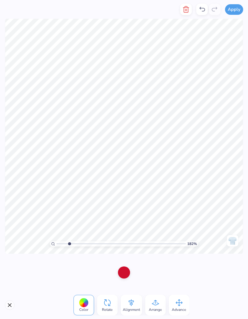
click at [128, 273] on div at bounding box center [124, 273] width 12 height 12
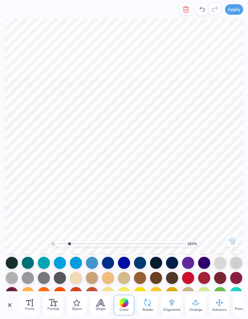
scroll to position [53, 0]
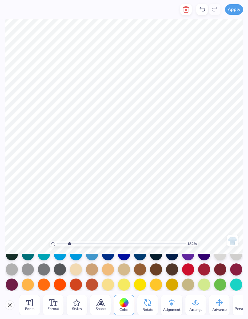
click at [192, 272] on div at bounding box center [188, 270] width 12 height 12
click at [191, 271] on div at bounding box center [188, 270] width 12 height 12
click at [210, 269] on div at bounding box center [204, 270] width 12 height 12
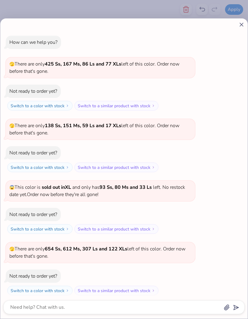
scroll to position [380, 0]
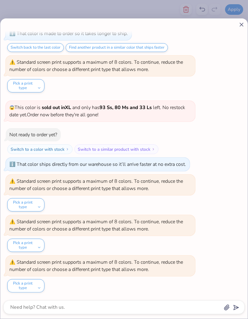
click at [244, 25] on icon at bounding box center [241, 24] width 6 height 6
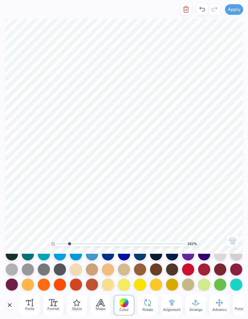
click at [204, 273] on div at bounding box center [204, 270] width 12 height 12
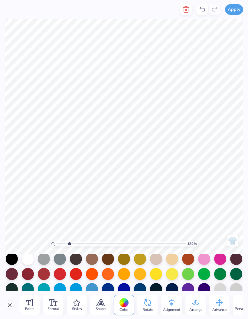
scroll to position [18, 0]
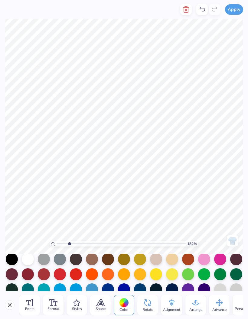
click at [61, 277] on div at bounding box center [60, 275] width 12 height 12
click at [74, 275] on div at bounding box center [76, 275] width 12 height 12
click at [80, 279] on div at bounding box center [76, 275] width 12 height 12
click at [32, 275] on div at bounding box center [28, 275] width 12 height 12
click at [45, 280] on div at bounding box center [44, 275] width 12 height 12
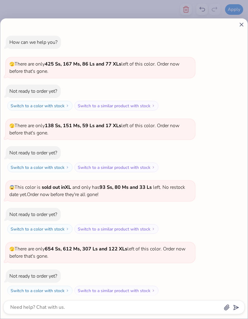
scroll to position [420, 0]
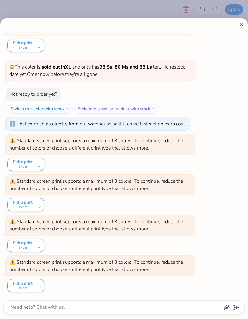
click at [240, 29] on div "How can we help you? 🫣 There are only 425 Ss, 167 Ms, 86 Ls and 77 XLs left of …" at bounding box center [123, 168] width 247 height 301
click at [239, 27] on icon at bounding box center [241, 24] width 6 height 6
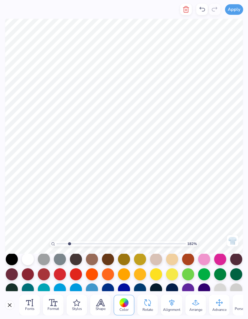
click at [48, 278] on div at bounding box center [44, 275] width 12 height 12
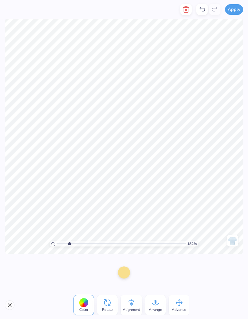
click at [123, 274] on div at bounding box center [124, 273] width 12 height 12
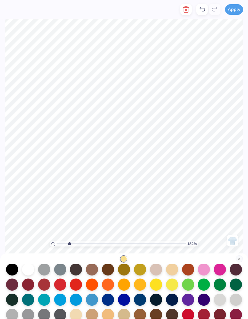
scroll to position [24, 0]
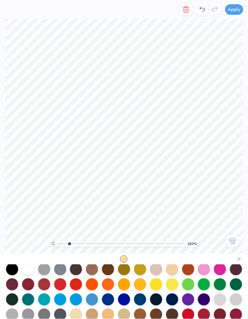
click at [11, 270] on div at bounding box center [12, 269] width 12 height 12
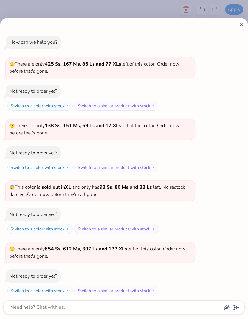
scroll to position [461, 0]
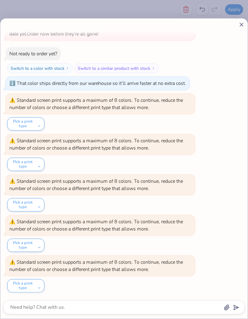
click at [36, 288] on button "Pick a print type" at bounding box center [25, 285] width 37 height 13
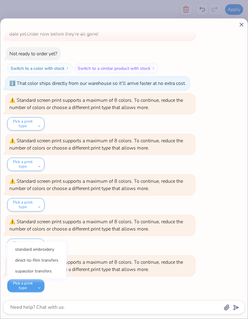
click at [59, 263] on button "direct-to-film transfers" at bounding box center [37, 261] width 54 height 10
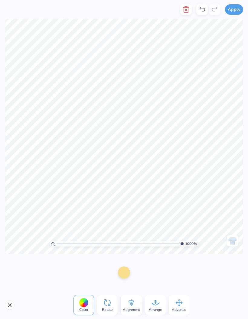
click at [202, 11] on icon at bounding box center [201, 9] width 7 height 7
click at [201, 10] on icon at bounding box center [201, 9] width 7 height 7
click at [126, 275] on div at bounding box center [124, 273] width 12 height 12
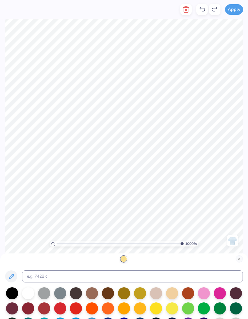
click at [11, 294] on div at bounding box center [12, 294] width 12 height 12
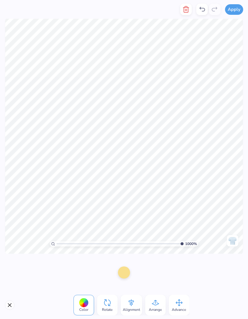
click at [125, 272] on div at bounding box center [124, 273] width 12 height 12
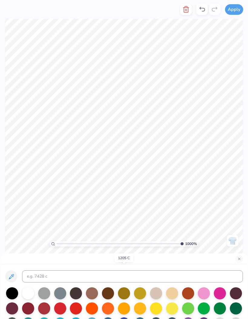
click at [8, 296] on div at bounding box center [12, 294] width 12 height 12
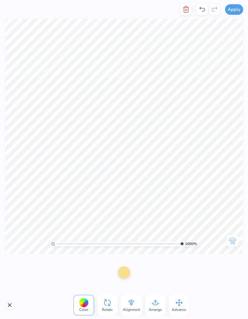
click at [125, 273] on div at bounding box center [124, 273] width 12 height 12
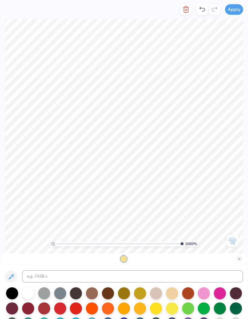
click at [10, 297] on div at bounding box center [12, 294] width 12 height 12
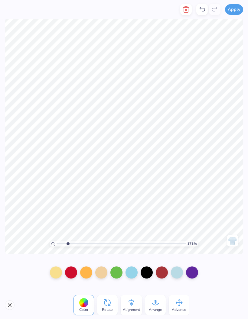
click at [50, 275] on div at bounding box center [56, 273] width 12 height 12
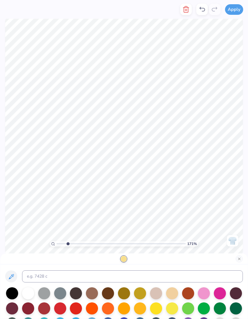
click at [11, 296] on div at bounding box center [12, 294] width 12 height 12
click at [14, 298] on div at bounding box center [12, 294] width 12 height 12
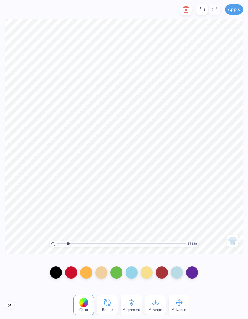
click at [52, 274] on div at bounding box center [56, 273] width 12 height 12
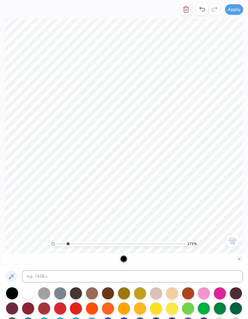
click at [124, 259] on div at bounding box center [124, 259] width 6 height 6
click at [201, 15] on div at bounding box center [201, 9] width 11 height 11
click at [202, 8] on icon at bounding box center [202, 9] width 5 height 5
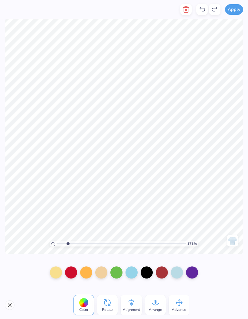
click at [56, 272] on div at bounding box center [56, 273] width 12 height 12
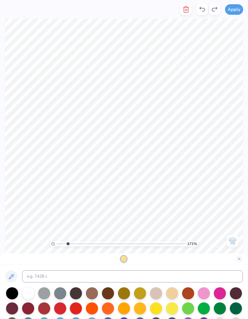
click at [11, 296] on div at bounding box center [12, 294] width 12 height 12
click at [62, 295] on div at bounding box center [60, 294] width 12 height 12
click at [46, 296] on div at bounding box center [44, 294] width 12 height 12
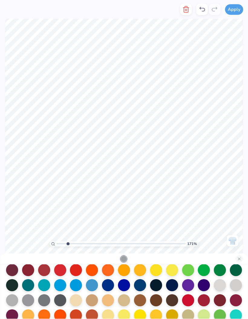
scroll to position [39, 0]
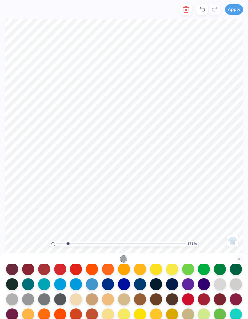
click at [59, 301] on div at bounding box center [60, 300] width 12 height 12
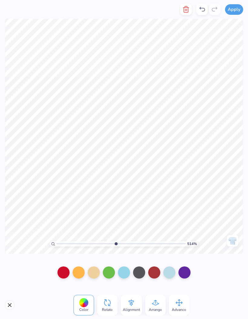
click at [142, 272] on div at bounding box center [139, 273] width 12 height 12
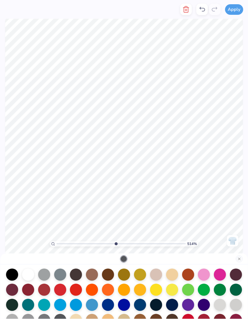
scroll to position [10, 0]
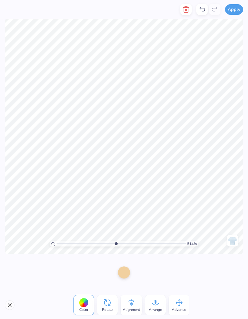
click at [126, 274] on div at bounding box center [124, 273] width 12 height 12
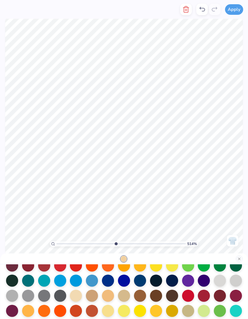
scroll to position [45, 0]
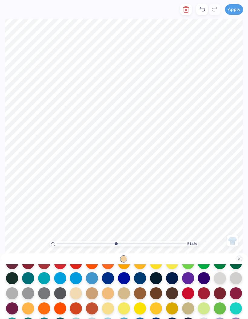
click at [60, 293] on div at bounding box center [60, 294] width 12 height 12
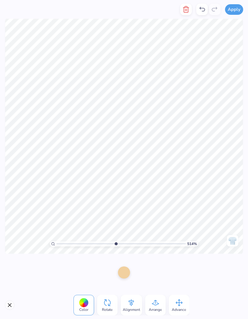
click at [203, 9] on icon at bounding box center [201, 9] width 7 height 7
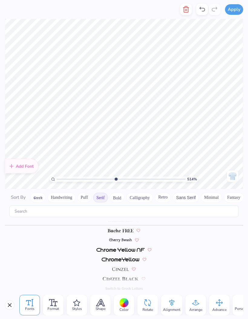
scroll to position [53, 0]
click at [203, 8] on icon at bounding box center [201, 9] width 7 height 7
click at [202, 11] on icon at bounding box center [201, 9] width 7 height 7
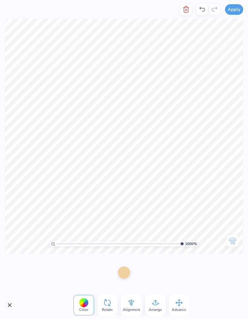
click at [123, 277] on div at bounding box center [124, 273] width 12 height 12
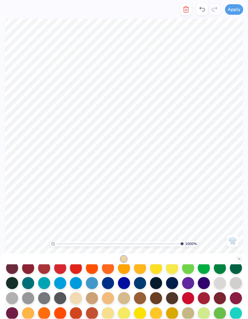
scroll to position [41, 0]
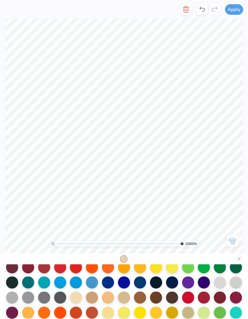
click at [62, 300] on div at bounding box center [60, 298] width 12 height 12
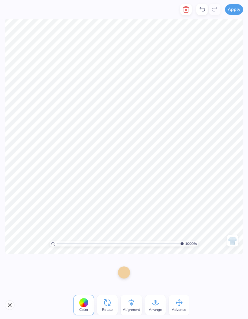
click at [124, 276] on div at bounding box center [124, 273] width 12 height 12
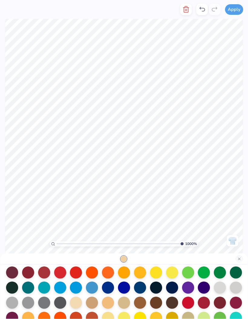
scroll to position [42, 0]
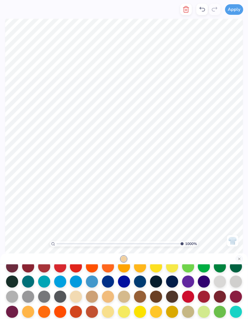
click at [63, 297] on div at bounding box center [60, 297] width 12 height 12
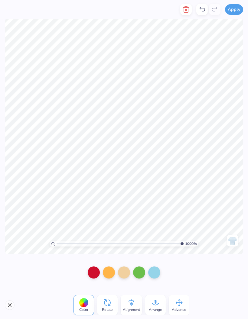
click at [201, 12] on icon at bounding box center [201, 9] width 7 height 7
click at [204, 6] on icon at bounding box center [201, 9] width 7 height 7
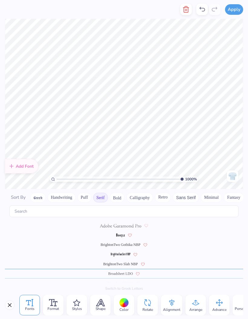
scroll to position [53, 0]
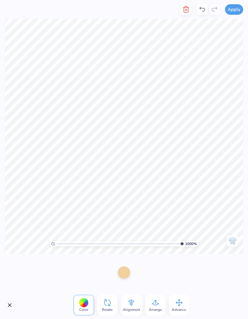
click at [125, 274] on div at bounding box center [124, 273] width 12 height 12
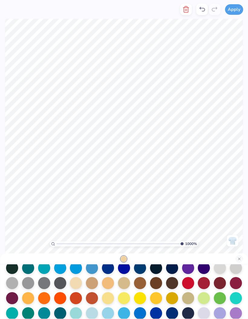
scroll to position [57, 0]
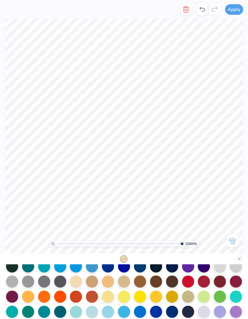
click at [63, 285] on div at bounding box center [60, 282] width 12 height 12
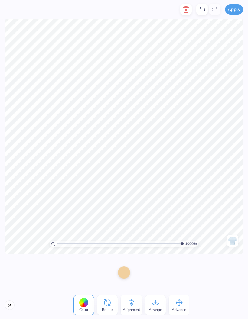
click at [126, 270] on div at bounding box center [124, 273] width 12 height 12
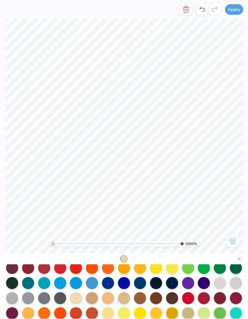
scroll to position [44, 0]
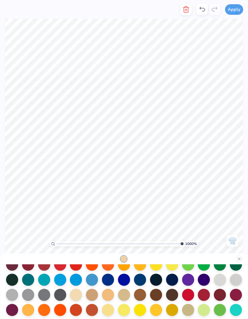
click at [63, 298] on div at bounding box center [60, 295] width 12 height 12
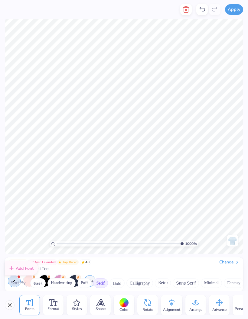
scroll to position [0, 0]
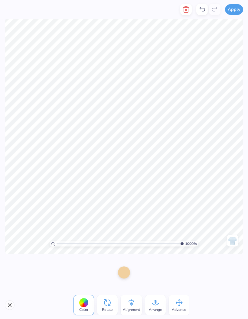
click at [125, 274] on div at bounding box center [124, 273] width 12 height 12
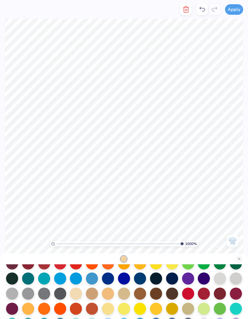
scroll to position [45, 0]
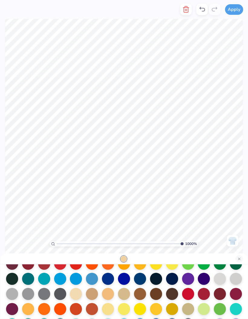
click at [63, 296] on div at bounding box center [60, 294] width 12 height 12
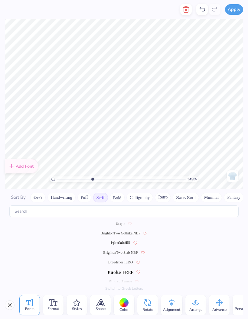
scroll to position [0, 0]
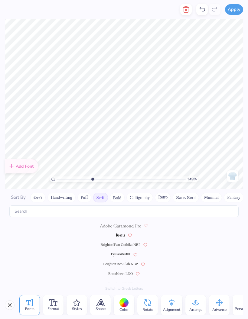
click at [238, 4] on button "Apply" at bounding box center [234, 9] width 18 height 11
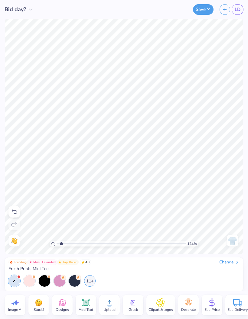
click at [201, 10] on button "Save" at bounding box center [203, 9] width 21 height 11
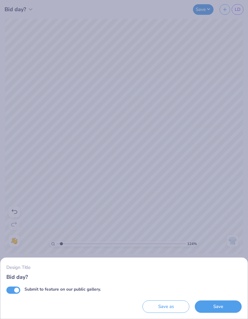
click at [219, 304] on button "Save" at bounding box center [218, 307] width 47 height 12
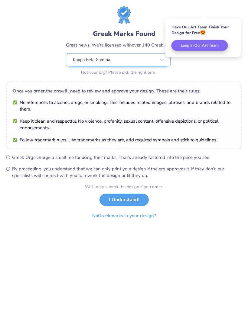
click at [131, 197] on button "I Understand!" at bounding box center [124, 200] width 49 height 12
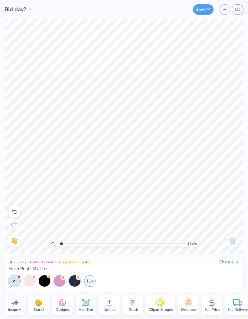
click at [230, 261] on div "Change" at bounding box center [229, 262] width 20 height 5
